Goal: Information Seeking & Learning: Learn about a topic

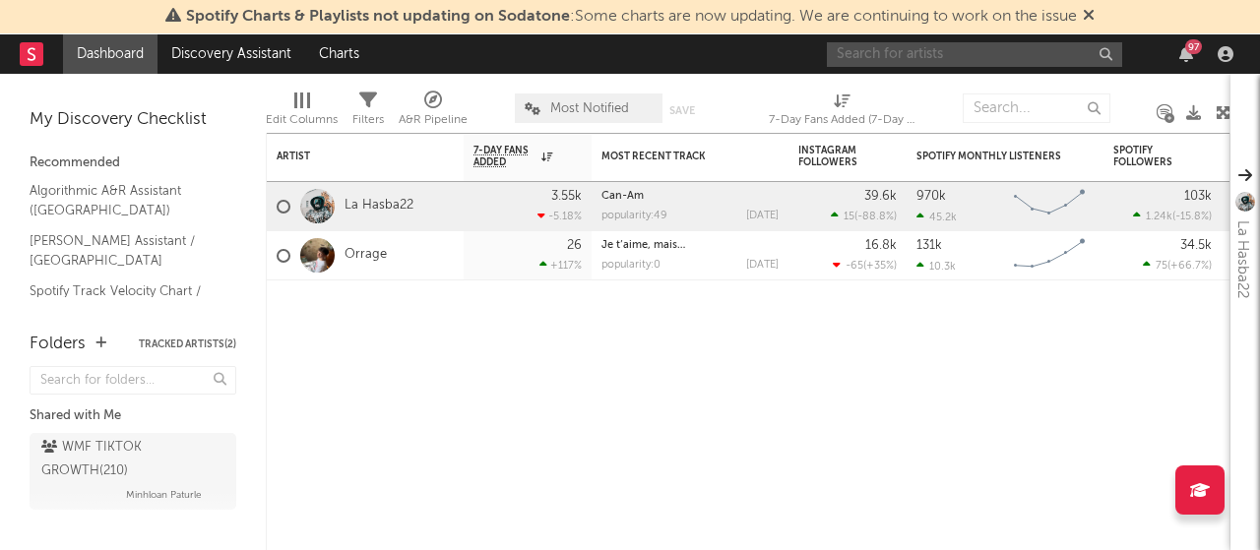
click at [1021, 58] on input "text" at bounding box center [974, 54] width 295 height 25
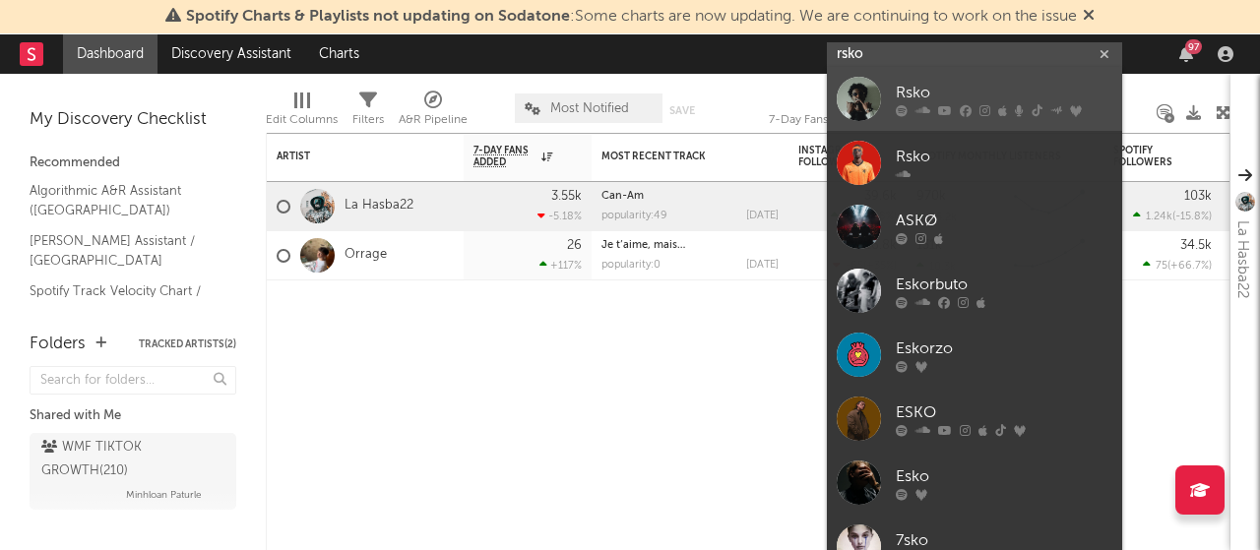
type input "rsko"
click at [969, 82] on div "Rsko" at bounding box center [1004, 94] width 217 height 24
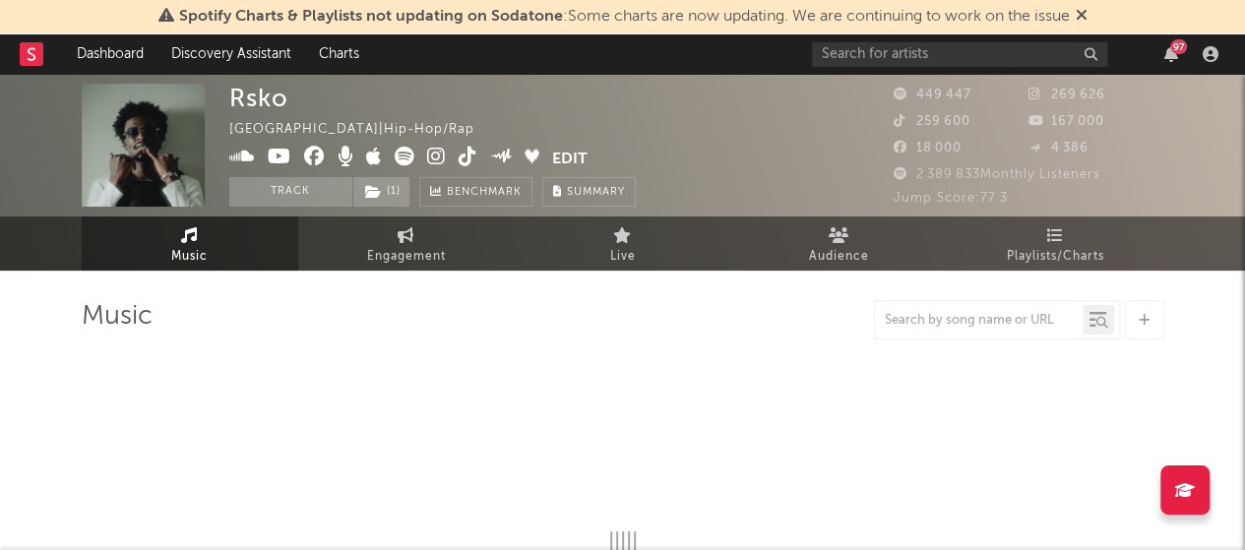
select select "6m"
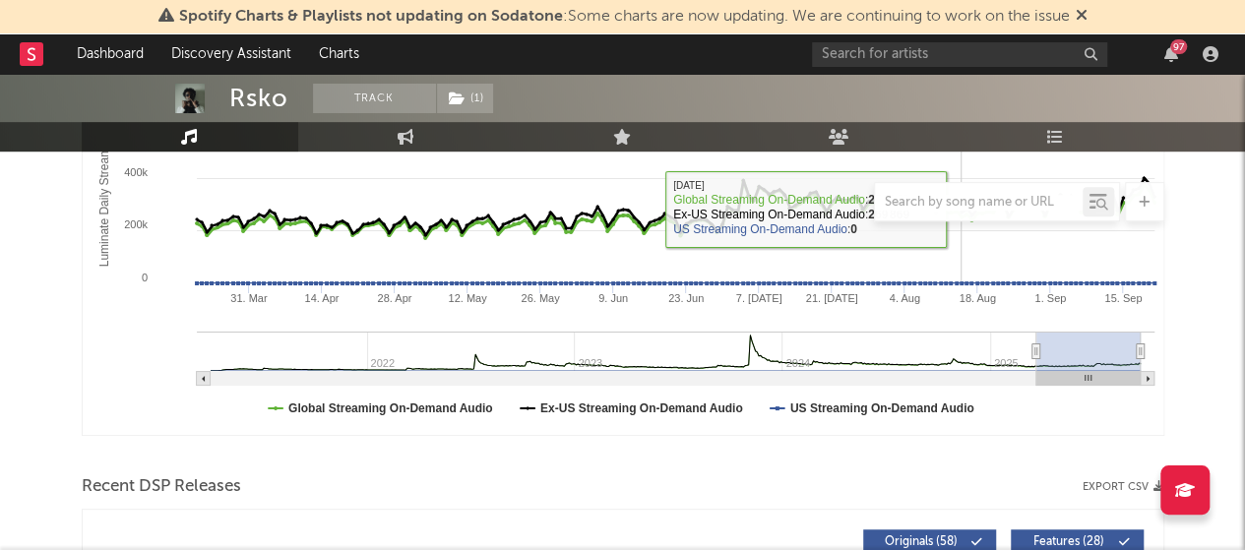
scroll to position [385, 0]
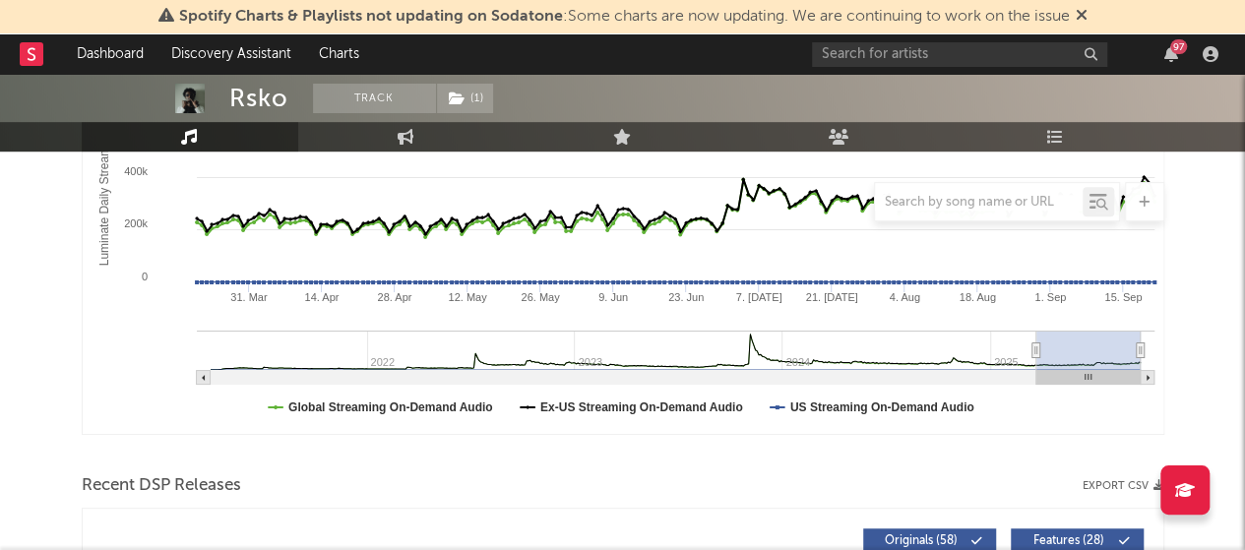
drag, startPoint x: 1140, startPoint y: 350, endPoint x: 1159, endPoint y: 352, distance: 19.8
click at [1159, 352] on icon "Created with Highcharts 10.3.3 Luminate Daily Streams Luminate Daily Consumptio…" at bounding box center [624, 237] width 1082 height 394
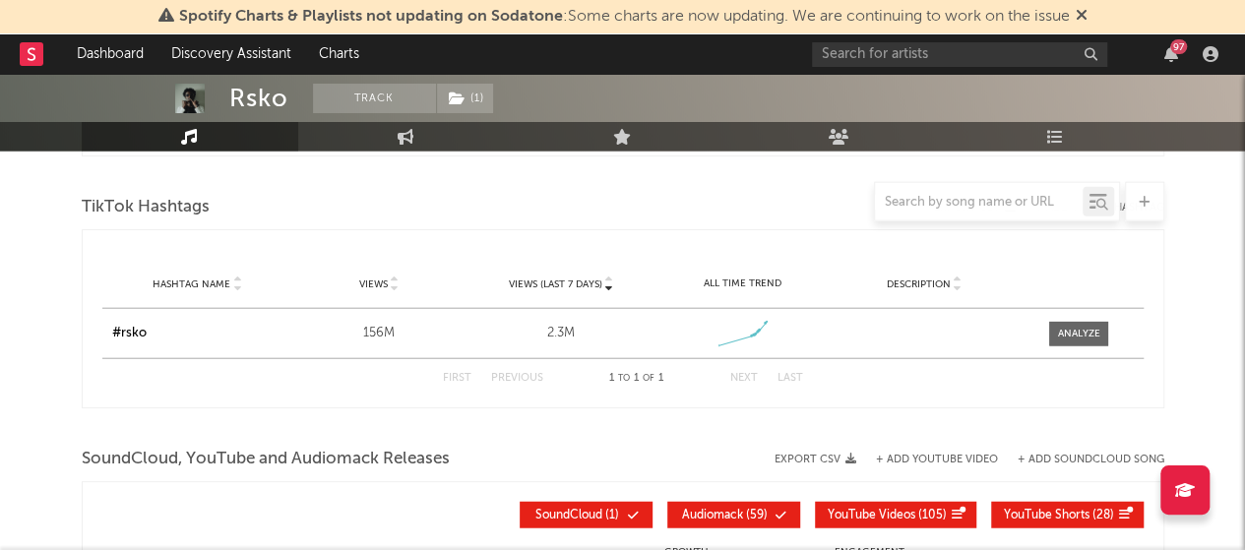
scroll to position [2235, 0]
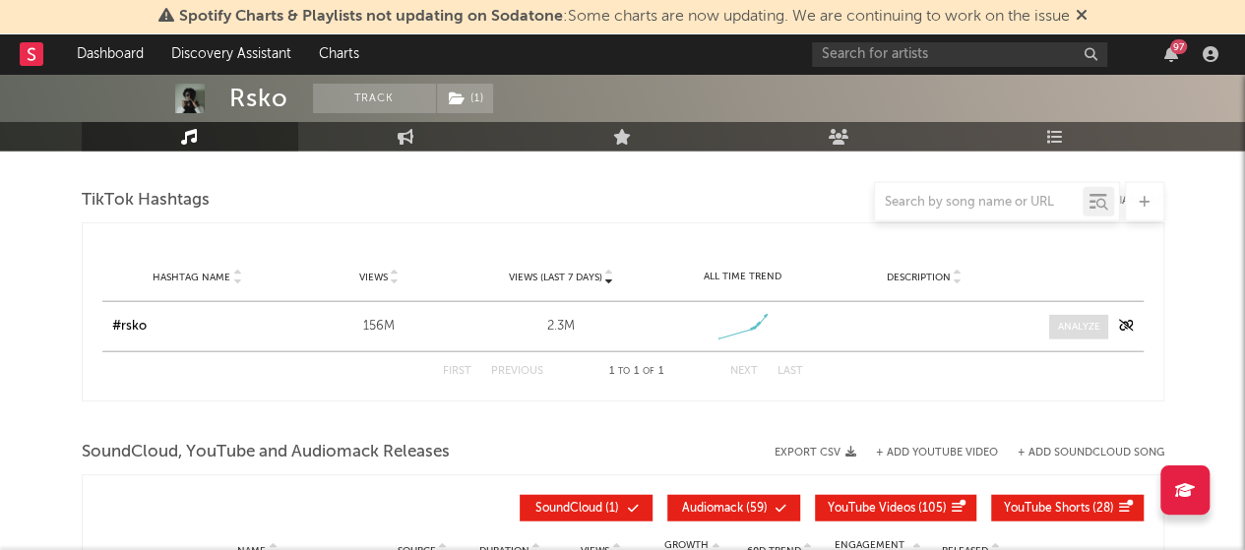
click at [1073, 320] on div at bounding box center [1079, 327] width 42 height 15
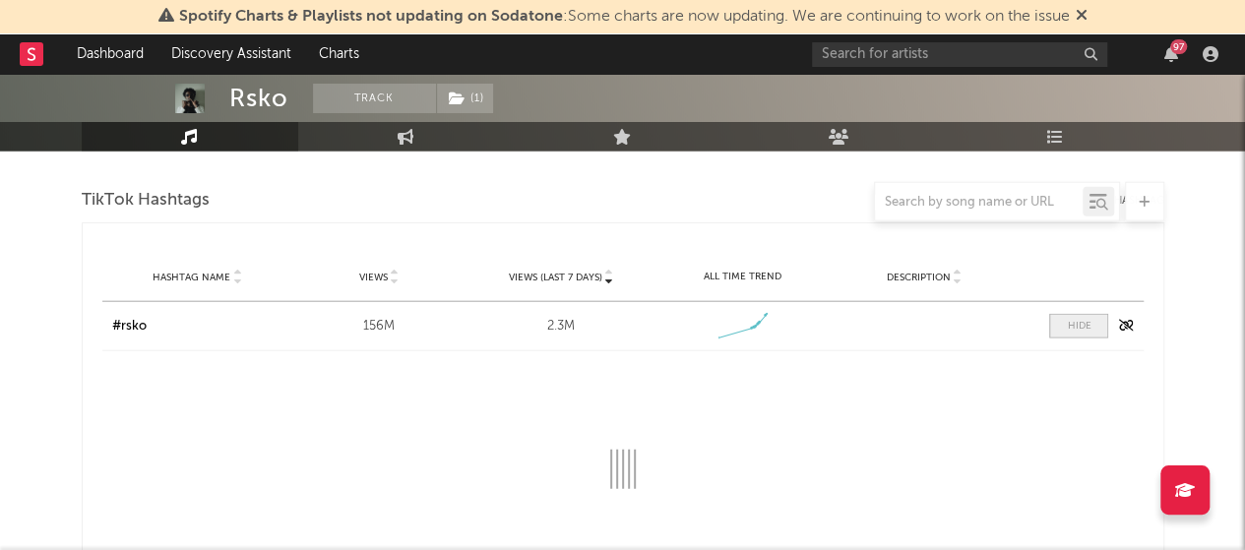
select select "6m"
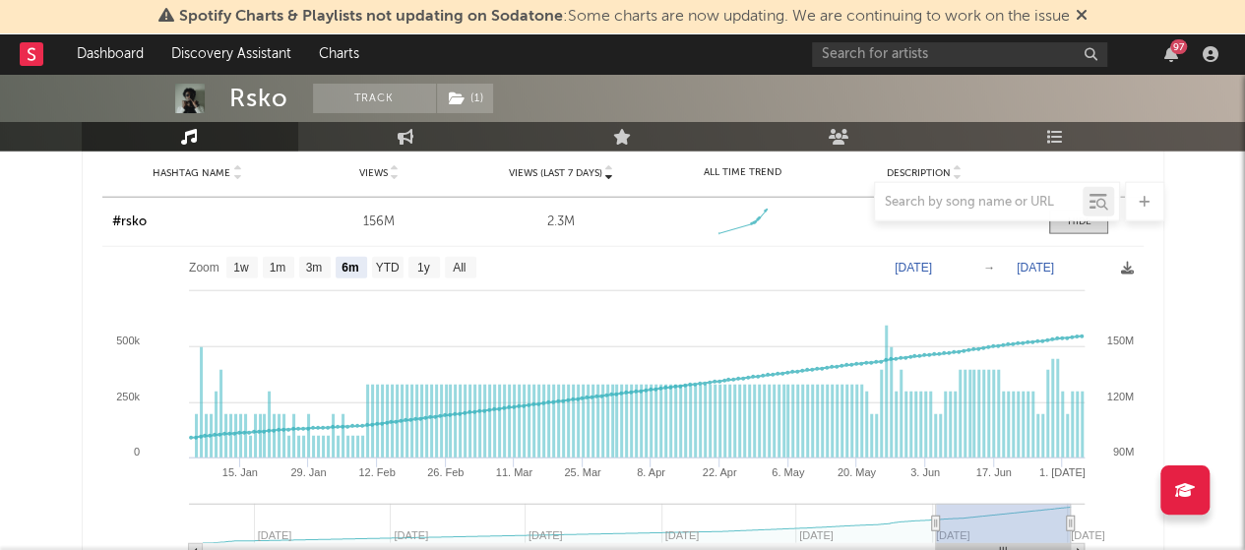
scroll to position [2331, 0]
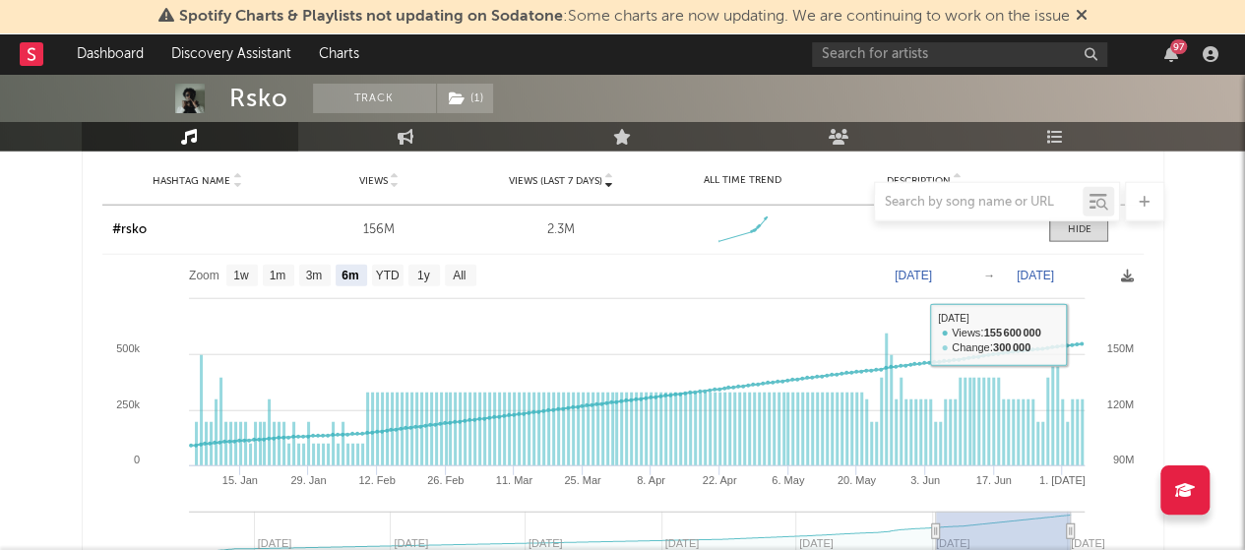
click at [1050, 272] on text "[DATE]" at bounding box center [1035, 276] width 37 height 14
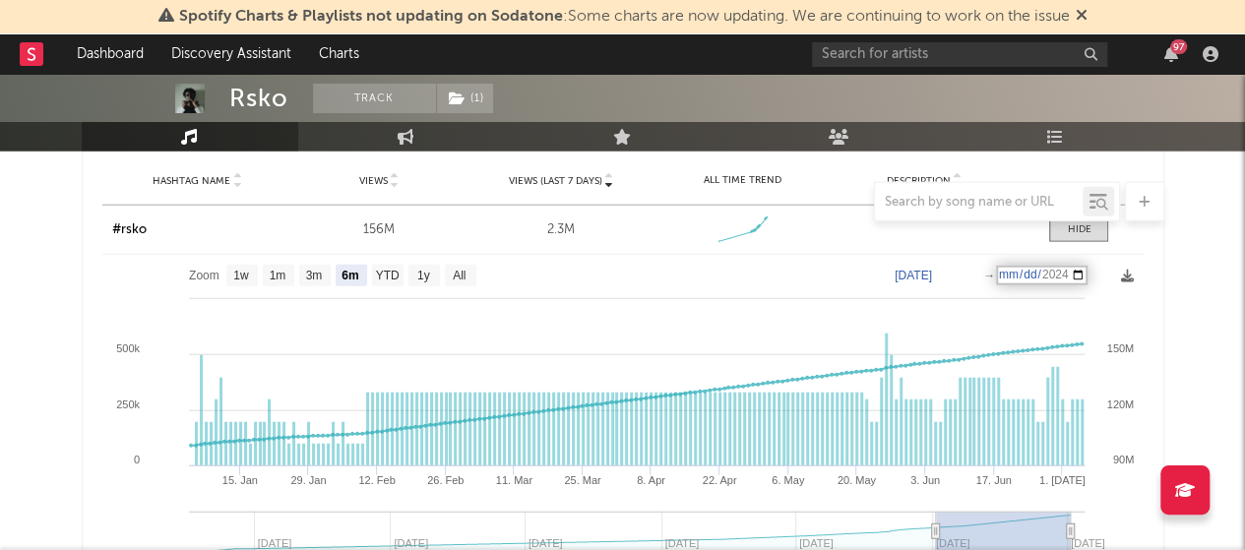
click at [1086, 275] on input "[DATE]" at bounding box center [1042, 276] width 92 height 20
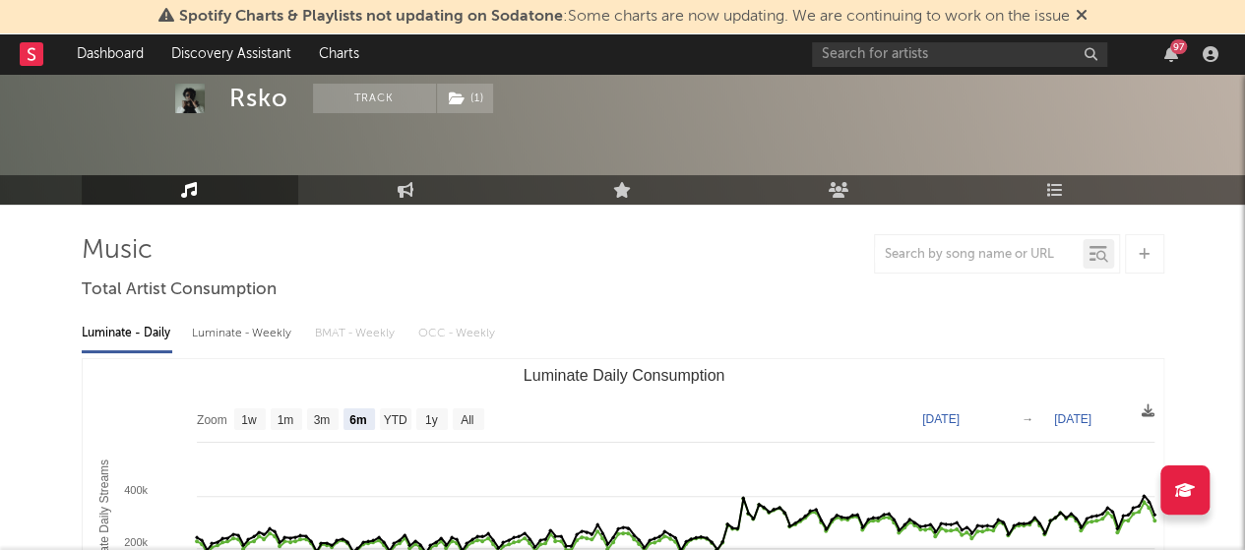
scroll to position [0, 0]
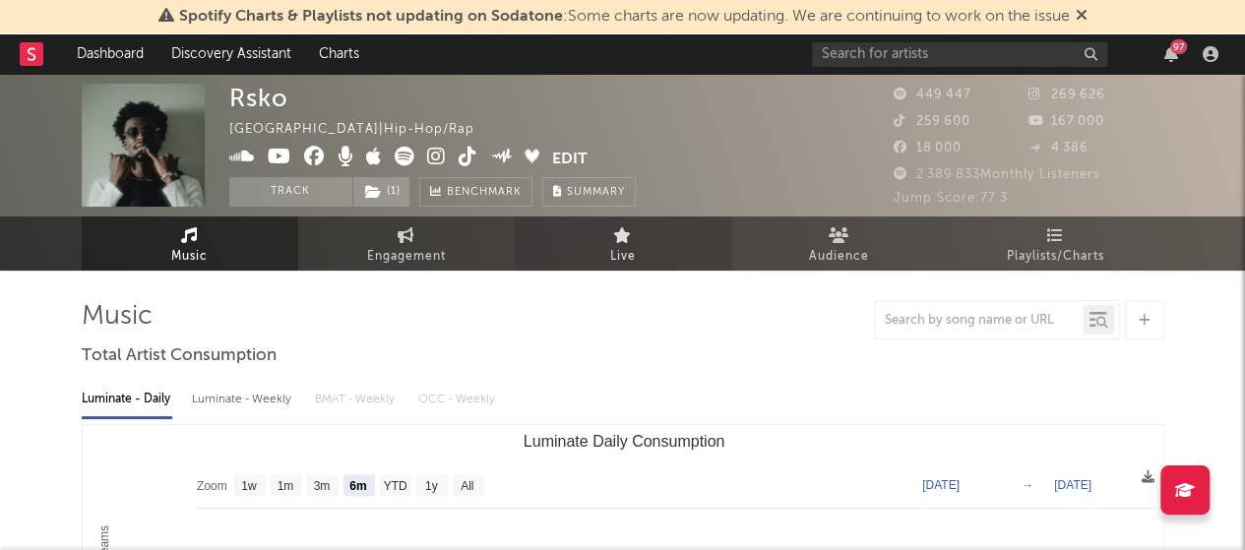
click at [616, 251] on span "Live" at bounding box center [623, 257] width 26 height 24
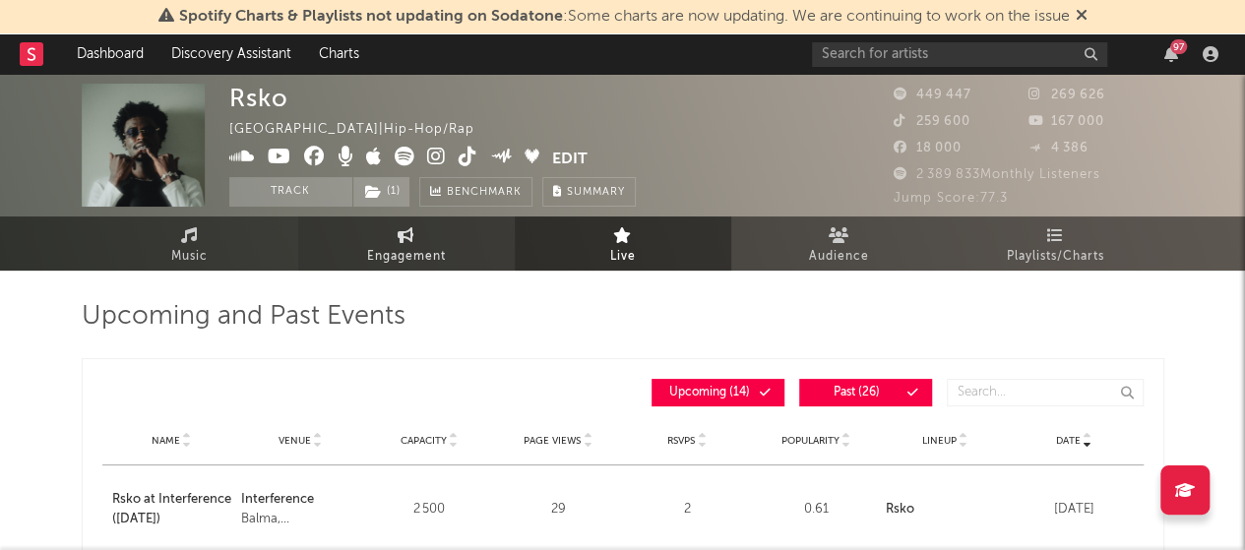
click at [439, 249] on span "Engagement" at bounding box center [406, 257] width 79 height 24
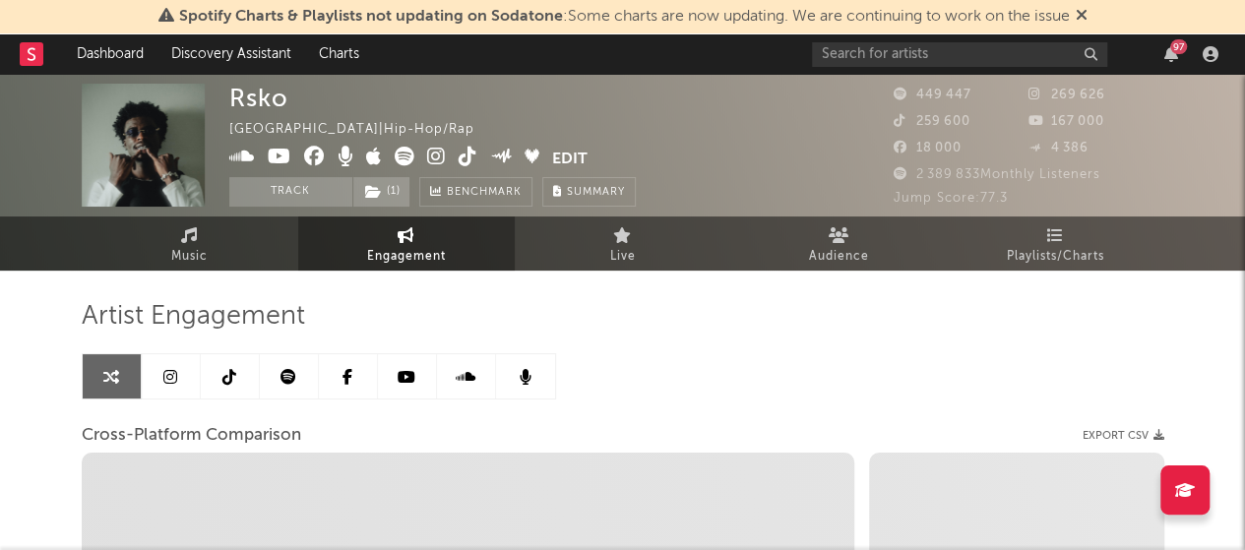
select select "1w"
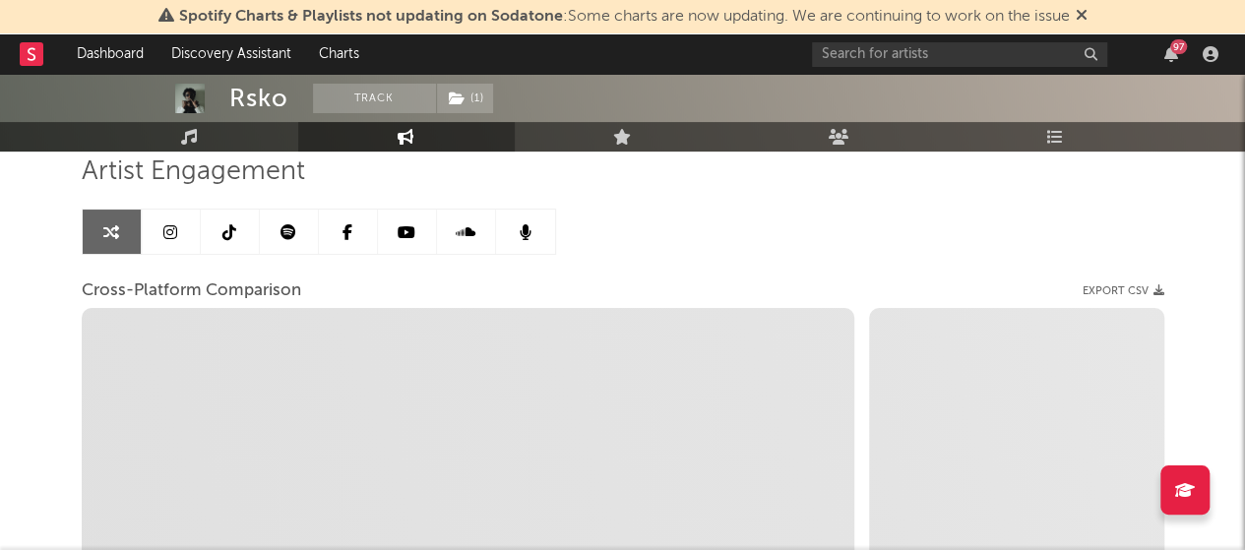
scroll to position [139, 0]
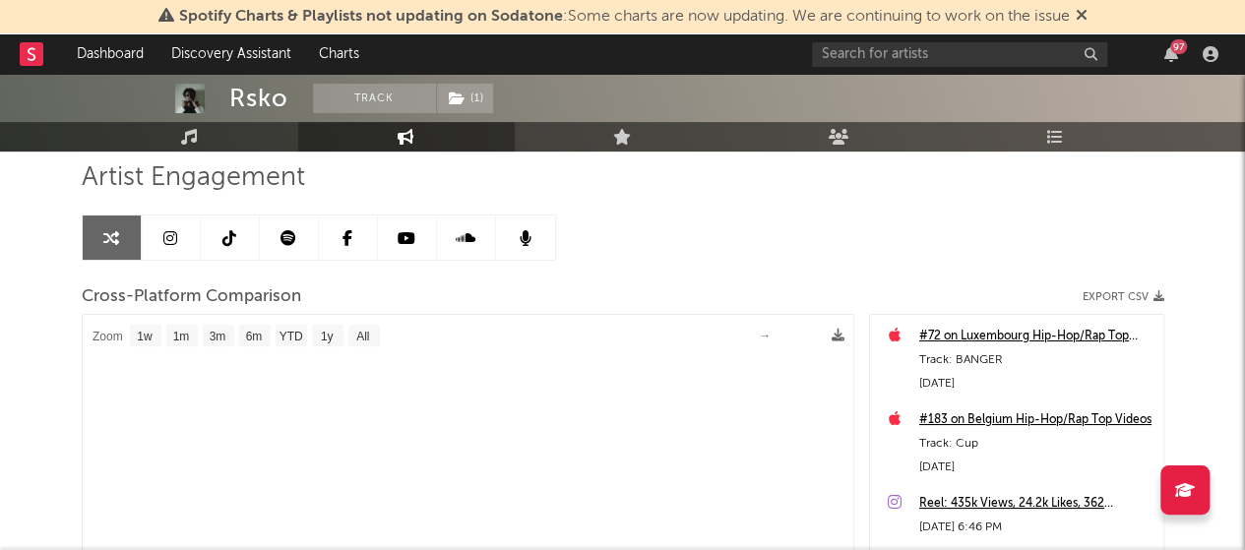
select select "1m"
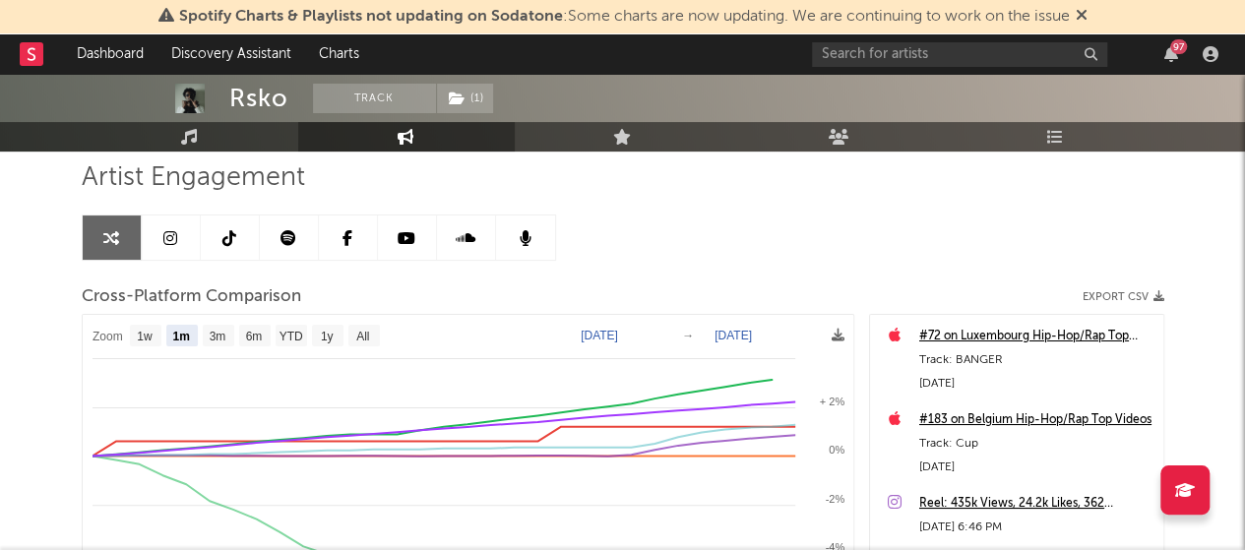
click at [1079, 20] on icon at bounding box center [1082, 15] width 12 height 16
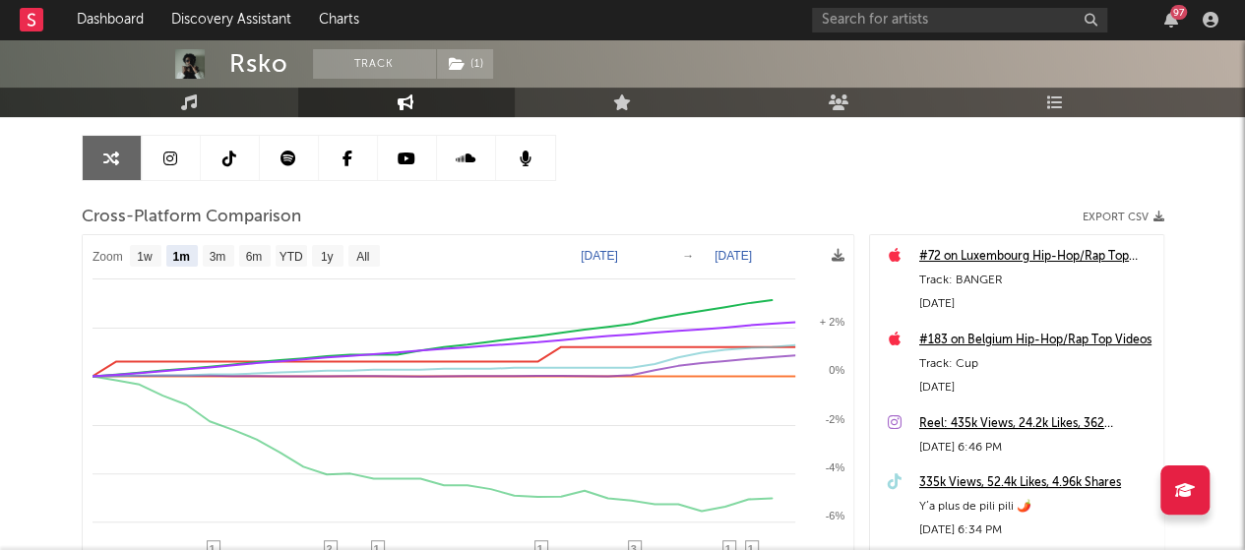
scroll to position [187, 0]
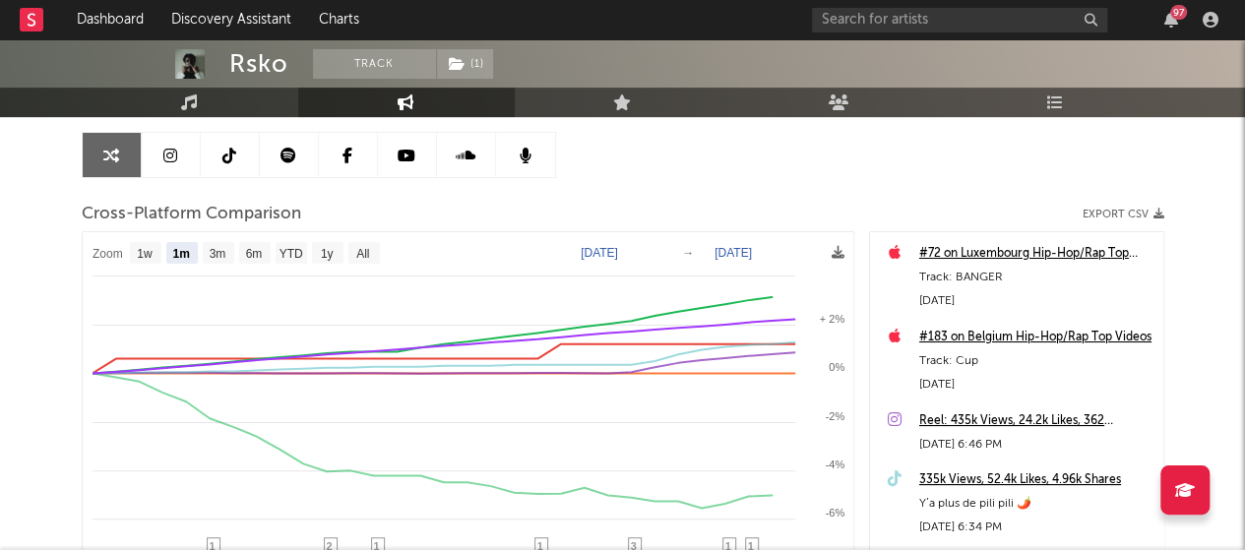
click at [734, 253] on text "[DATE]" at bounding box center [732, 253] width 37 height 14
click at [858, 204] on div "Cross-Platform Comparison Export CSV" at bounding box center [623, 214] width 1083 height 33
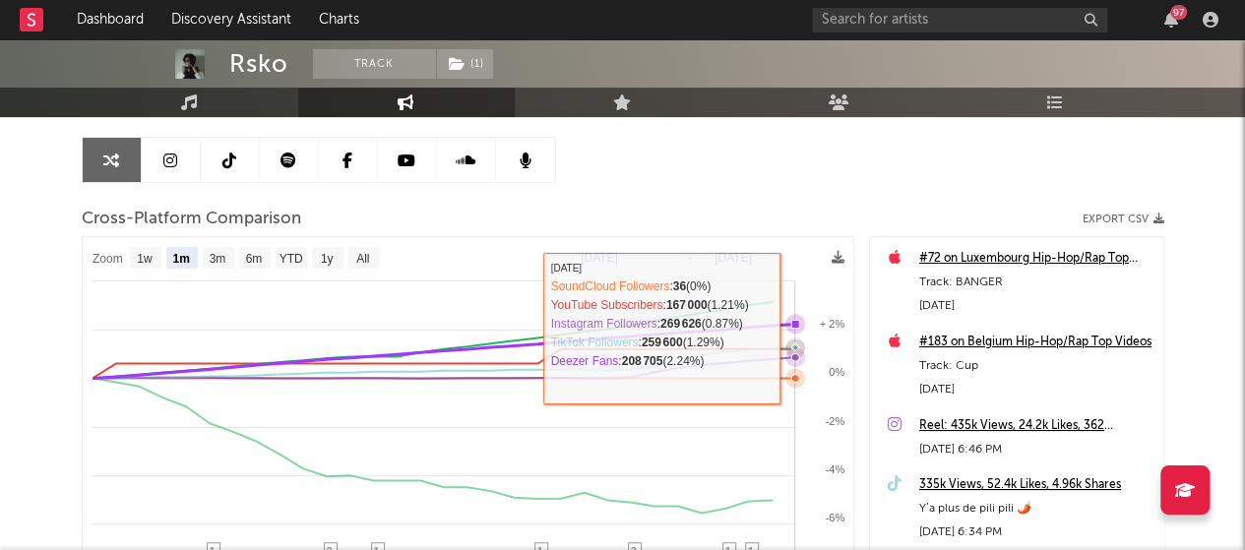
scroll to position [0, 0]
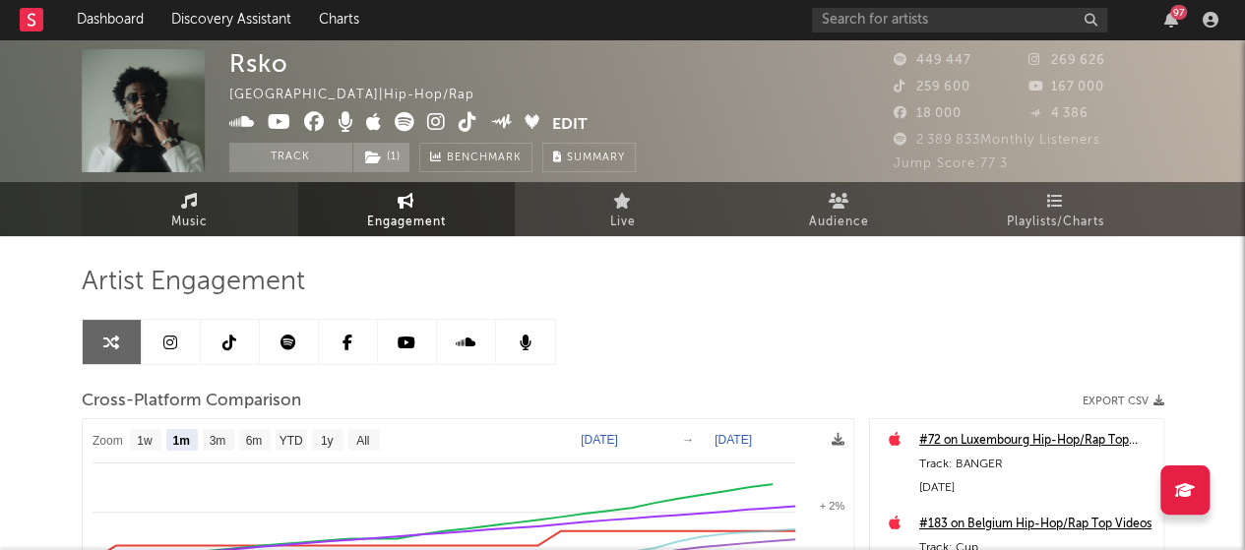
click at [282, 202] on link "Music" at bounding box center [190, 209] width 217 height 54
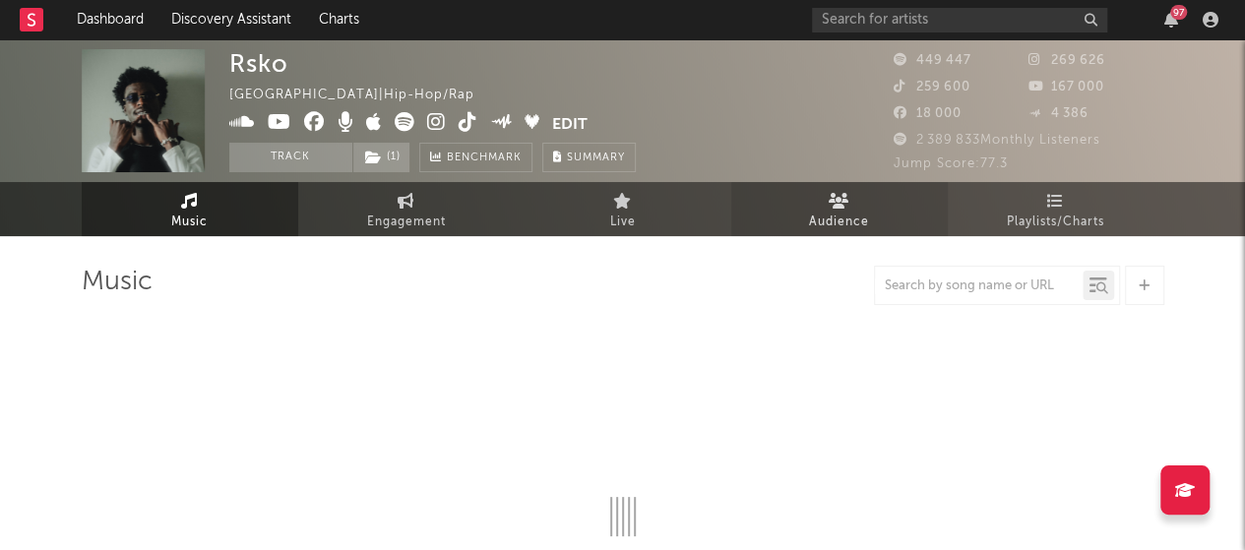
click at [903, 200] on link "Audience" at bounding box center [839, 209] width 217 height 54
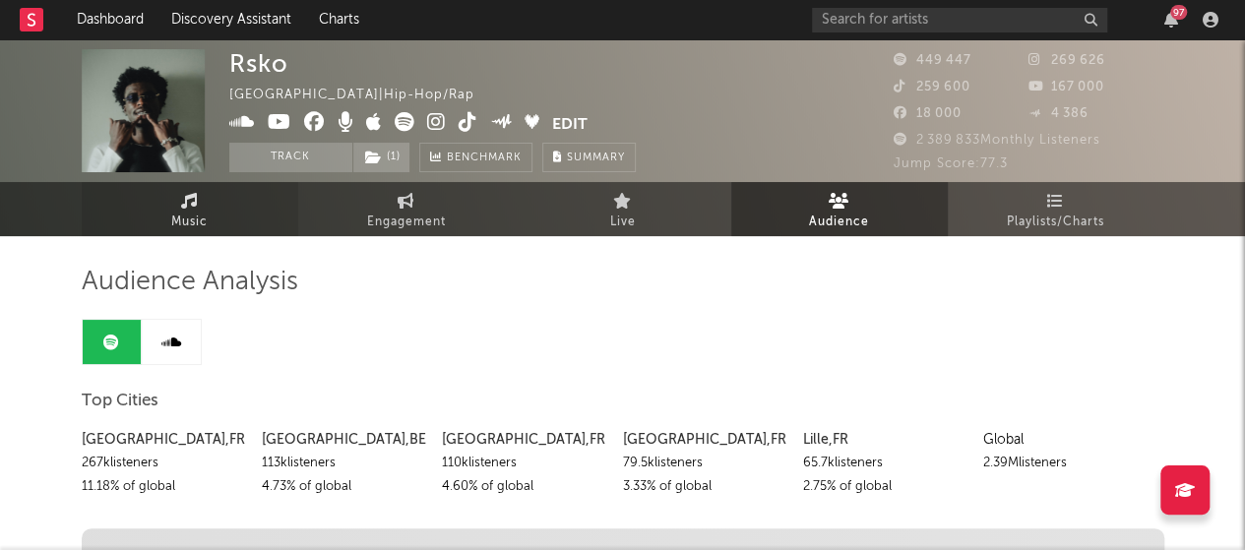
click at [278, 214] on link "Music" at bounding box center [190, 209] width 217 height 54
click at [1033, 205] on link "Playlists/Charts" at bounding box center [1056, 209] width 217 height 54
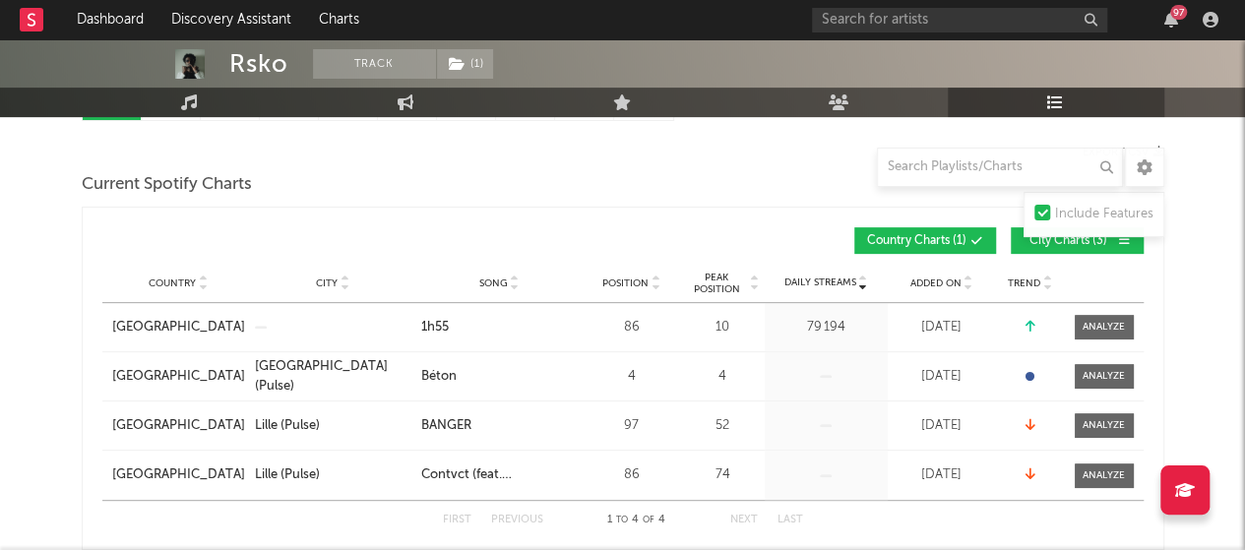
scroll to position [162, 0]
